Goal: Task Accomplishment & Management: Manage account settings

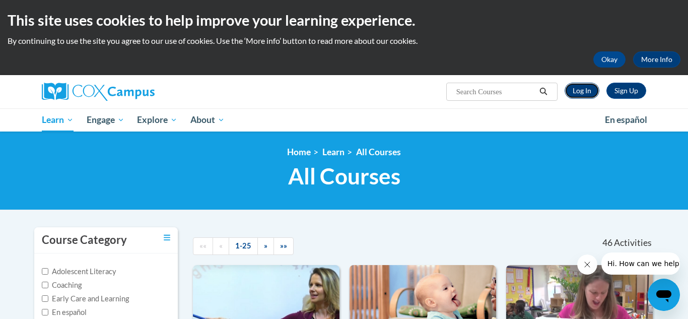
click at [579, 93] on link "Log In" at bounding box center [582, 91] width 35 height 16
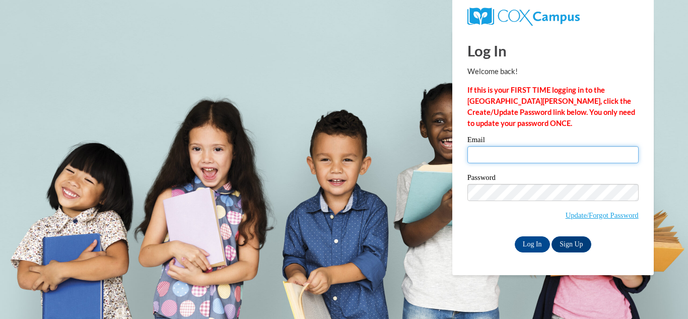
click at [533, 146] on input "Email" at bounding box center [553, 154] width 171 height 17
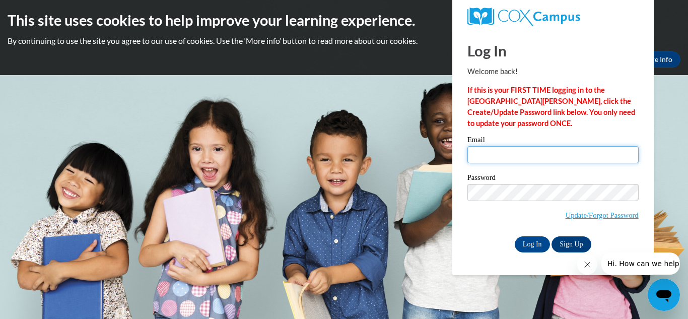
type input "[EMAIL_ADDRESS][DOMAIN_NAME]"
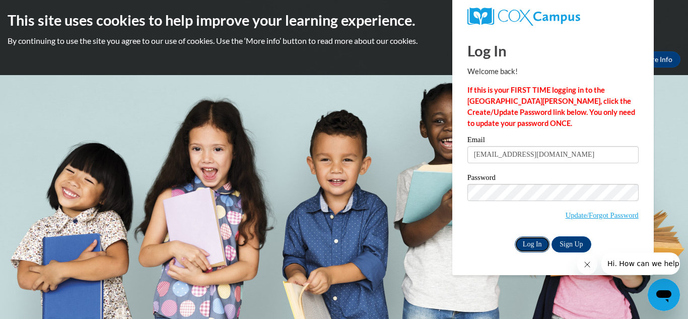
click at [527, 239] on input "Log In" at bounding box center [532, 244] width 35 height 16
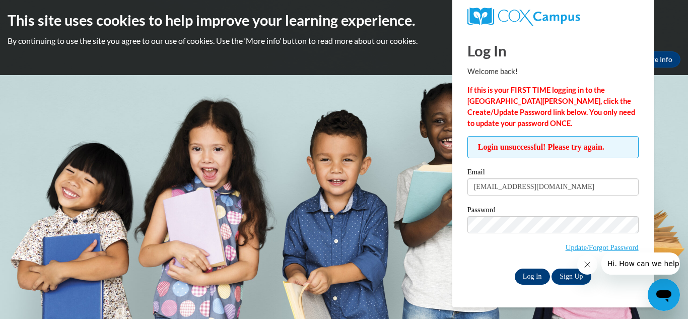
click at [541, 273] on input "Log In" at bounding box center [532, 277] width 35 height 16
